Goal: Task Accomplishment & Management: Use online tool/utility

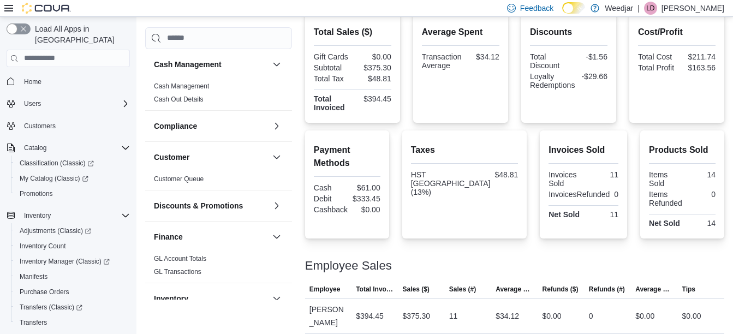
scroll to position [135, 0]
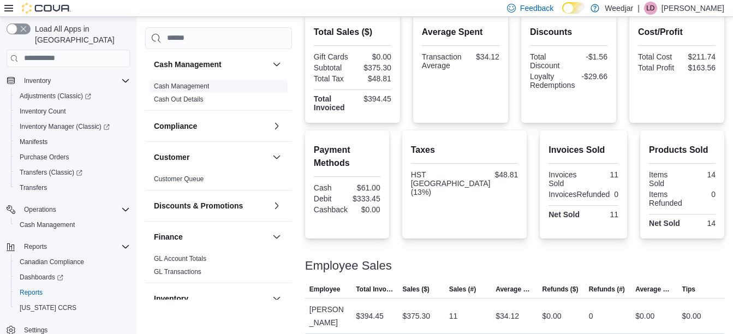
click at [210, 83] on span "Cash Management" at bounding box center [219, 86] width 138 height 13
click at [199, 82] on link "Cash Management" at bounding box center [181, 86] width 55 height 8
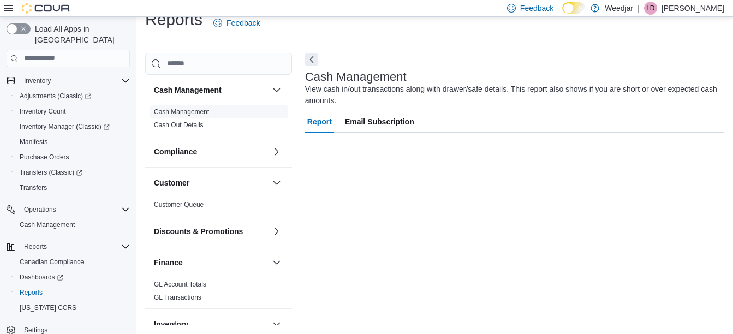
scroll to position [17, 0]
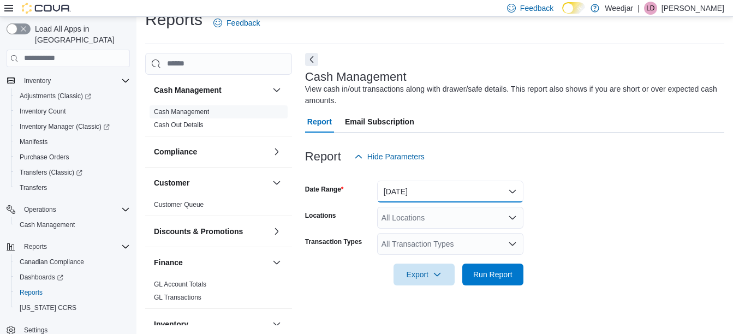
click at [388, 192] on button "[DATE]" at bounding box center [450, 192] width 146 height 22
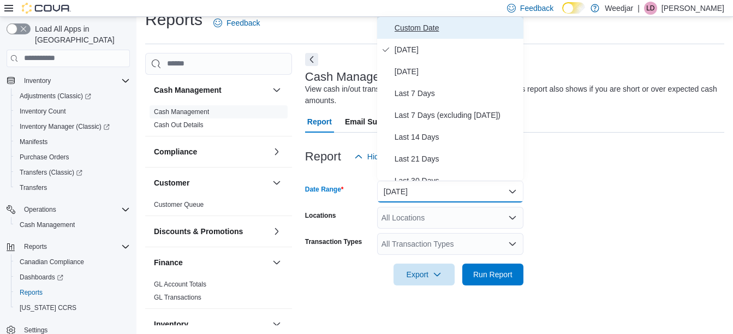
click at [430, 22] on span "Custom Date" at bounding box center [457, 27] width 124 height 13
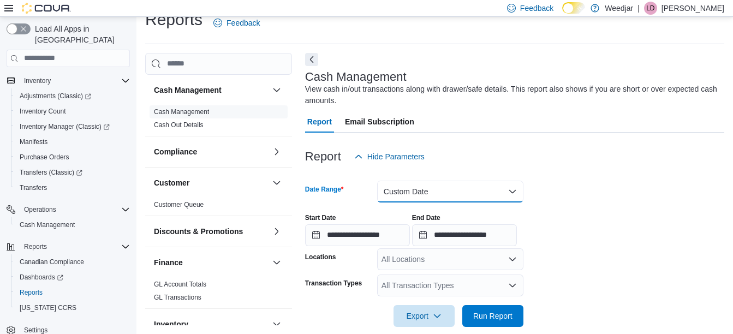
click at [404, 189] on button "Custom Date" at bounding box center [450, 192] width 146 height 22
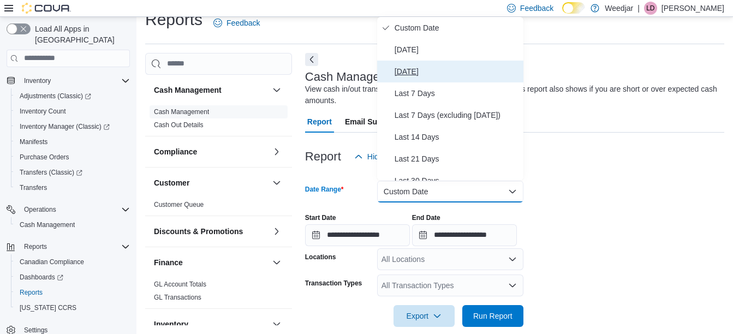
click at [411, 72] on span "[DATE]" at bounding box center [457, 71] width 124 height 13
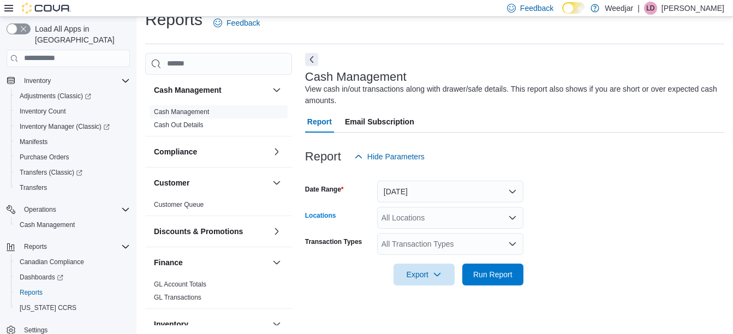
click at [422, 218] on div "All Locations" at bounding box center [450, 218] width 146 height 22
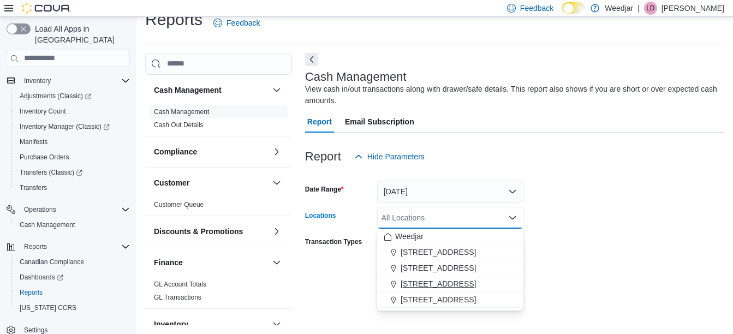
click at [435, 283] on span "[STREET_ADDRESS]" at bounding box center [438, 283] width 75 height 11
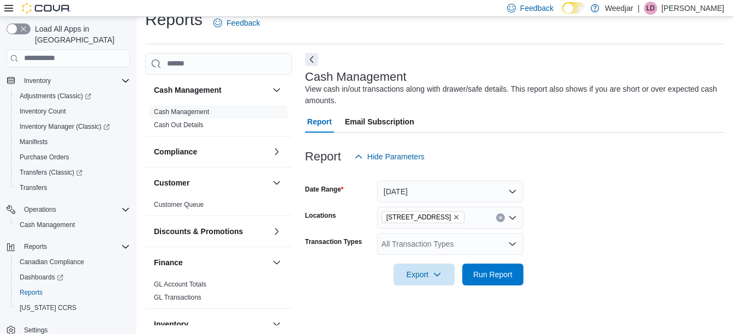
click at [554, 246] on form "Date Range [DATE] Locations [STREET_ADDRESS] Transaction Types All Transaction …" at bounding box center [514, 227] width 419 height 118
click at [486, 246] on div "All Transaction Types" at bounding box center [450, 244] width 146 height 22
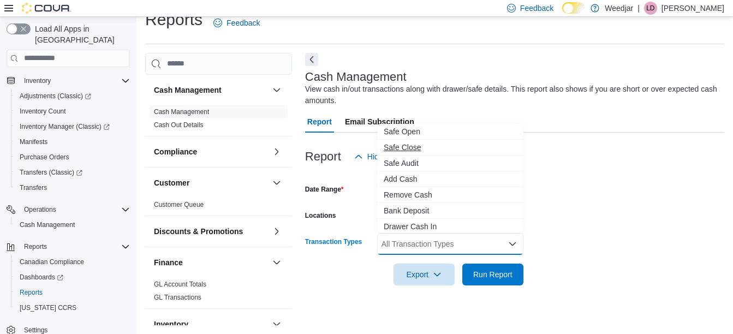
click at [405, 146] on span "Safe Close" at bounding box center [450, 147] width 133 height 11
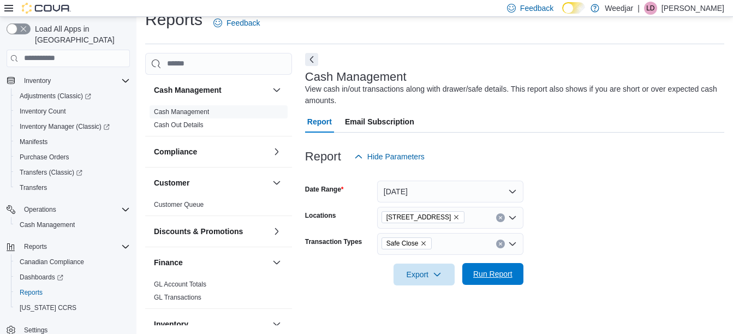
click at [505, 280] on span "Run Report" at bounding box center [493, 274] width 48 height 22
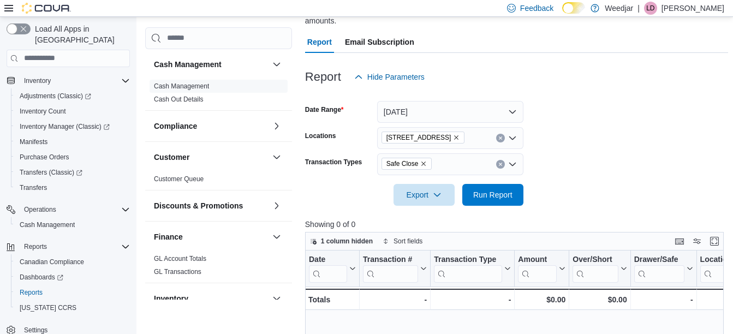
scroll to position [97, 0]
click at [488, 197] on span "Run Report" at bounding box center [492, 193] width 39 height 11
click at [422, 162] on icon "Remove Safe Close from selection in this group" at bounding box center [423, 163] width 7 height 7
click at [643, 135] on form "Date Range [DATE] Locations [STREET_ADDRESS] Transaction Types All Transaction …" at bounding box center [516, 146] width 423 height 118
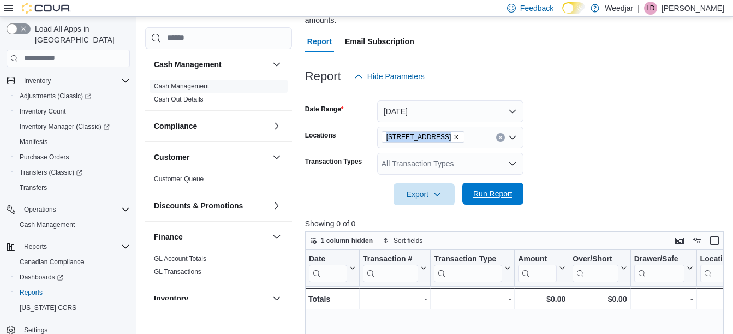
click at [479, 196] on span "Run Report" at bounding box center [492, 193] width 39 height 11
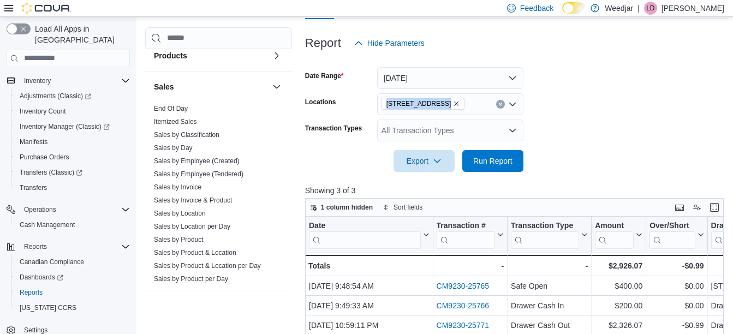
scroll to position [595, 0]
click at [165, 106] on link "End Of Day" at bounding box center [171, 108] width 34 height 8
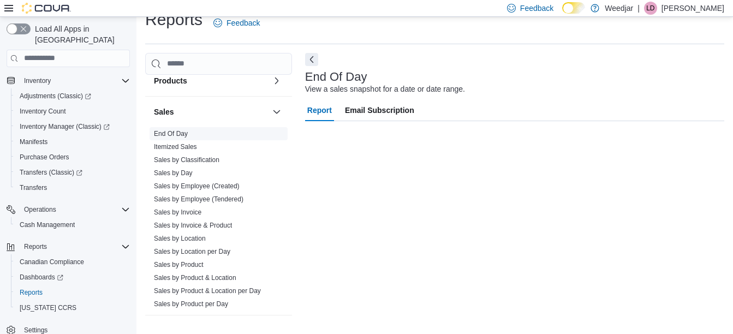
scroll to position [17, 0]
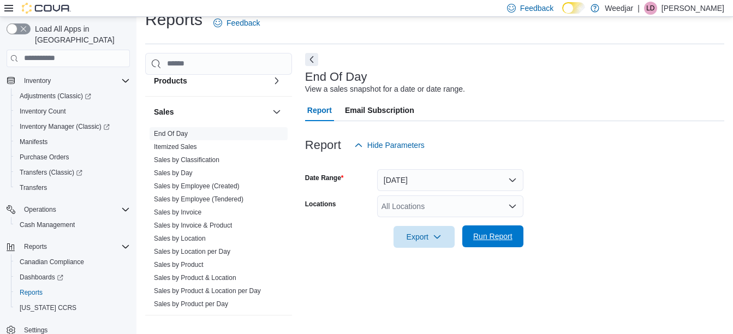
click at [485, 237] on span "Run Report" at bounding box center [492, 236] width 39 height 11
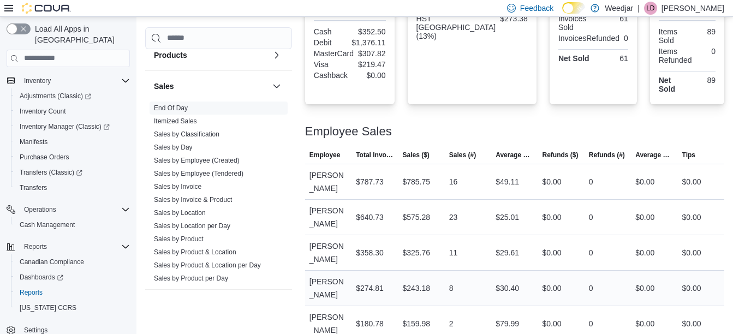
scroll to position [433, 0]
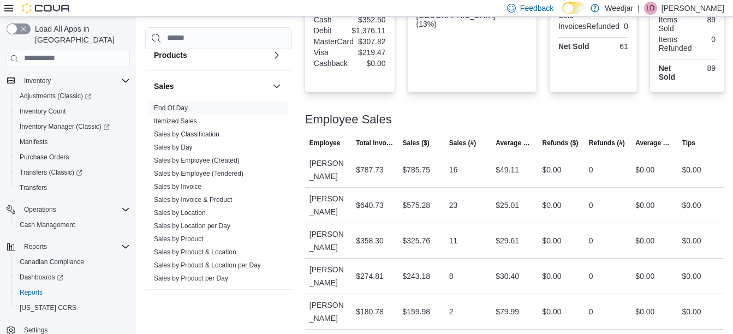
click at [705, 10] on p "[PERSON_NAME]" at bounding box center [693, 8] width 63 height 13
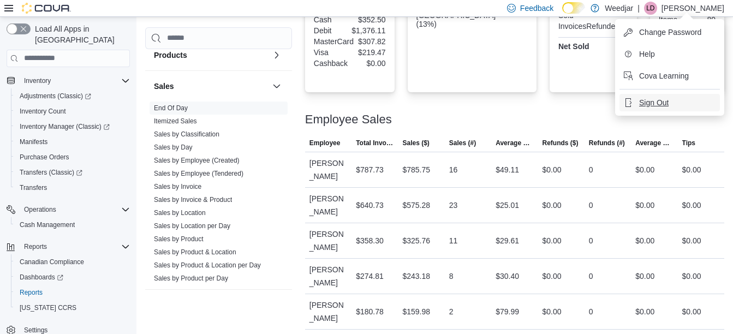
click at [659, 97] on span "Sign Out" at bounding box center [653, 102] width 29 height 11
